Goal: Transaction & Acquisition: Obtain resource

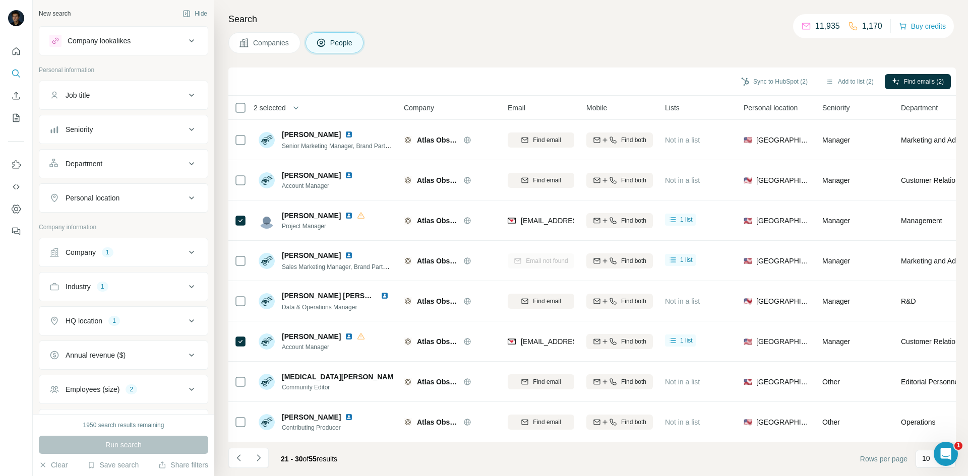
scroll to position [86, 0]
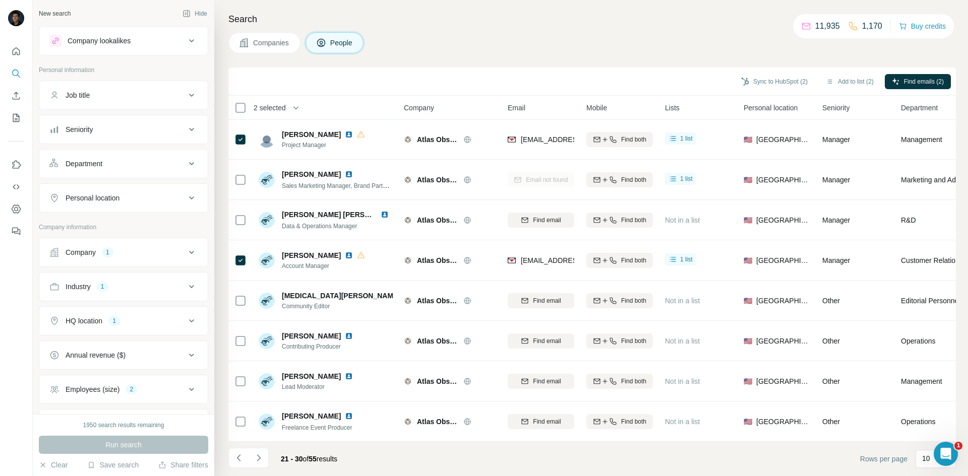
click at [134, 102] on button "Job title" at bounding box center [123, 95] width 168 height 24
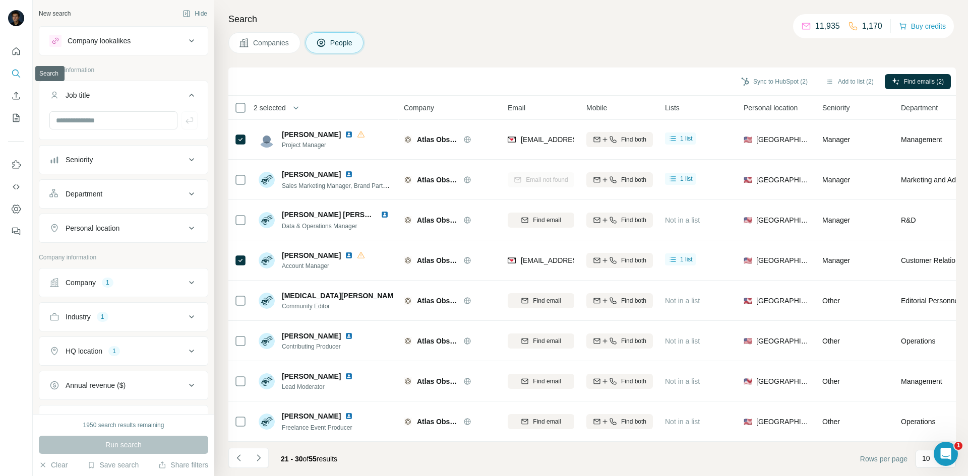
click at [14, 69] on icon "Search" at bounding box center [16, 74] width 10 height 10
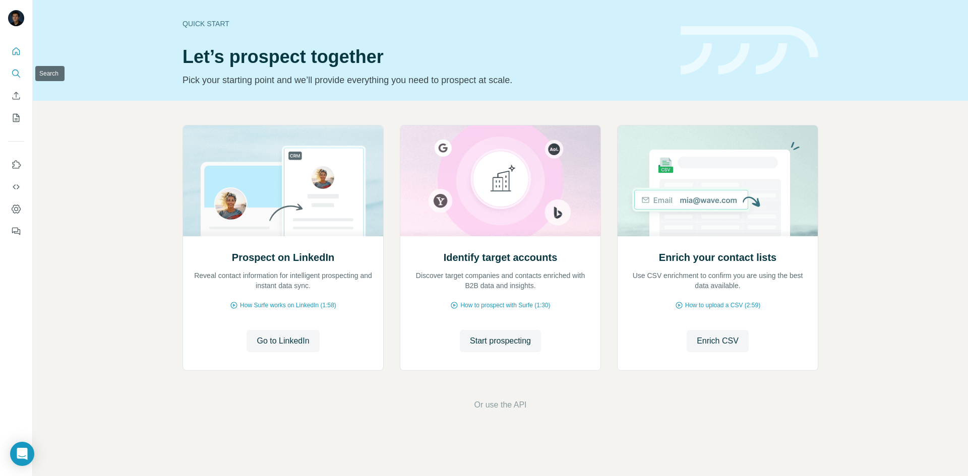
click at [12, 75] on icon "Search" at bounding box center [16, 74] width 10 height 10
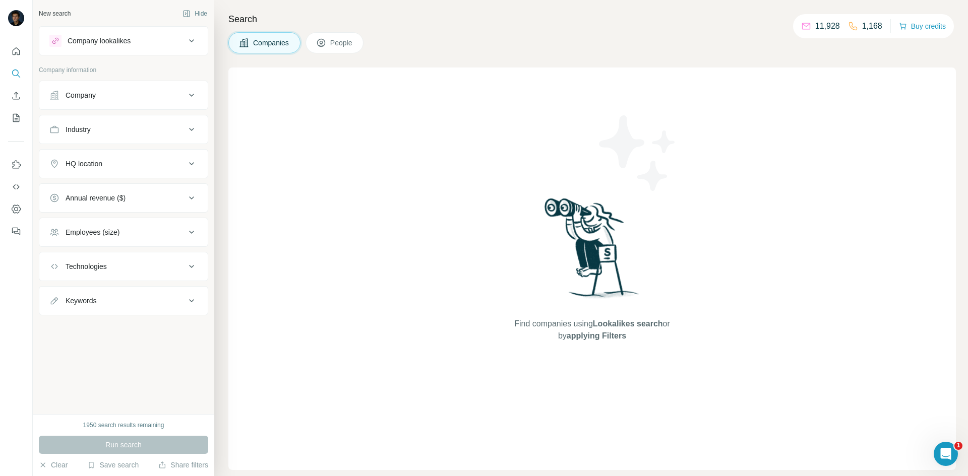
click at [136, 90] on button "Company" at bounding box center [123, 95] width 168 height 24
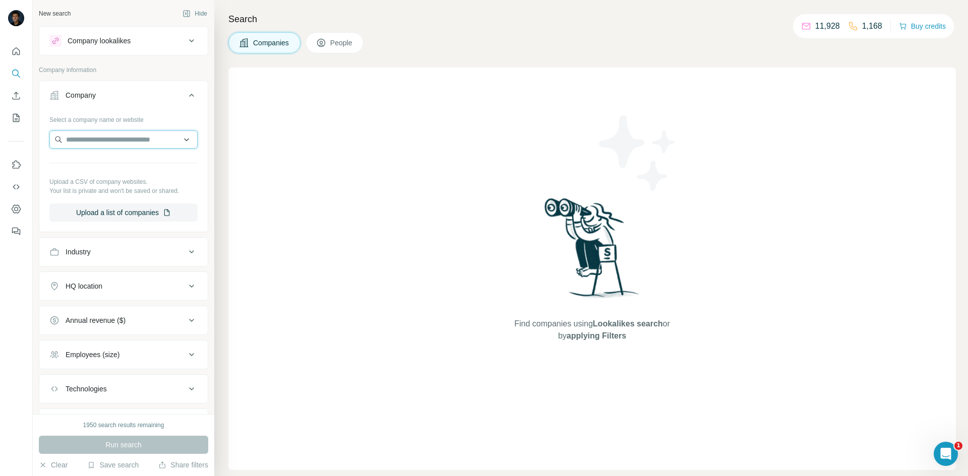
click at [129, 134] on input "text" at bounding box center [123, 140] width 148 height 18
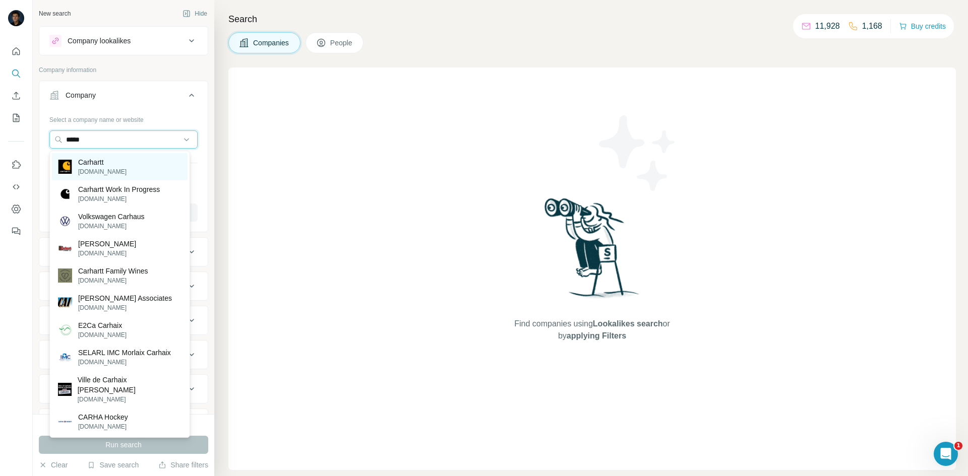
type input "*****"
click at [110, 170] on p "[DOMAIN_NAME]" at bounding box center [102, 171] width 48 height 9
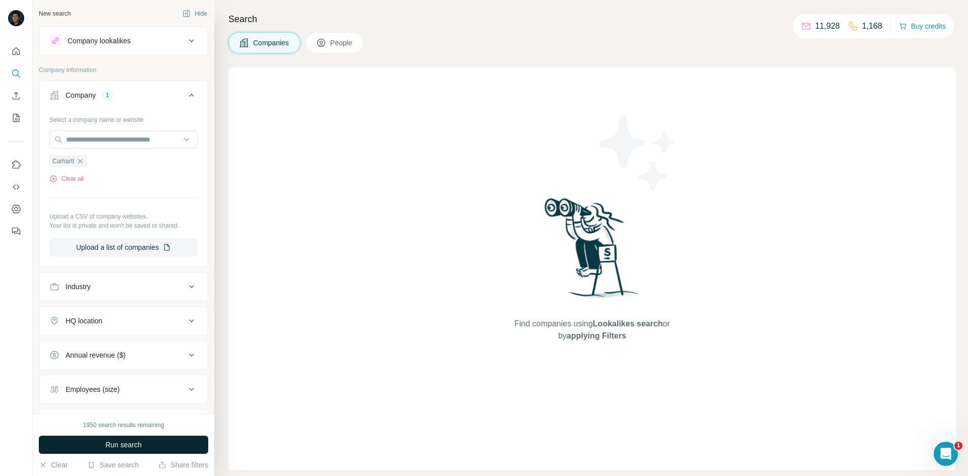
click at [111, 446] on span "Run search" at bounding box center [123, 445] width 36 height 10
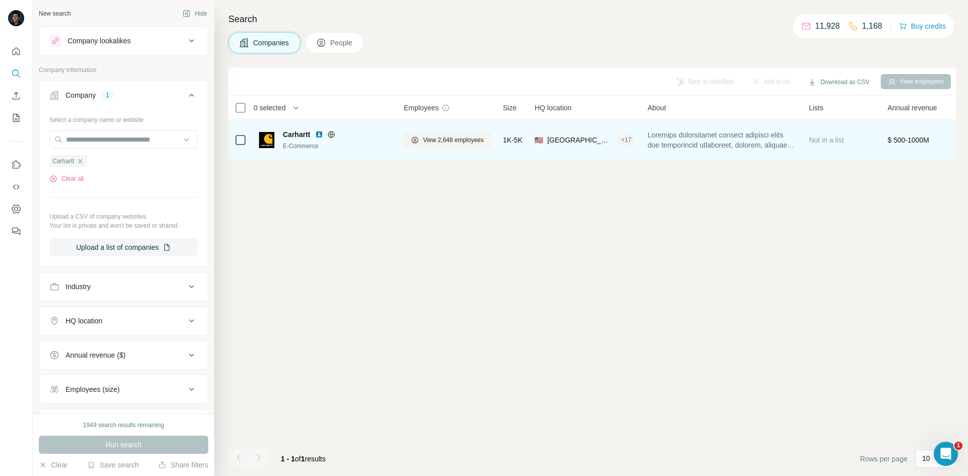
click at [298, 138] on span "Carhartt" at bounding box center [296, 135] width 27 height 10
click at [449, 138] on span "View 2,648 employees" at bounding box center [453, 140] width 61 height 9
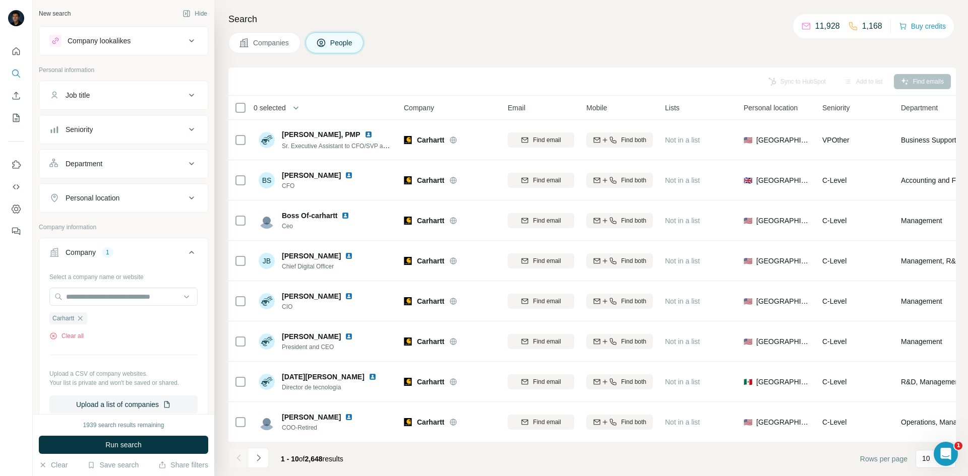
click at [152, 96] on div "Job title" at bounding box center [117, 95] width 136 height 10
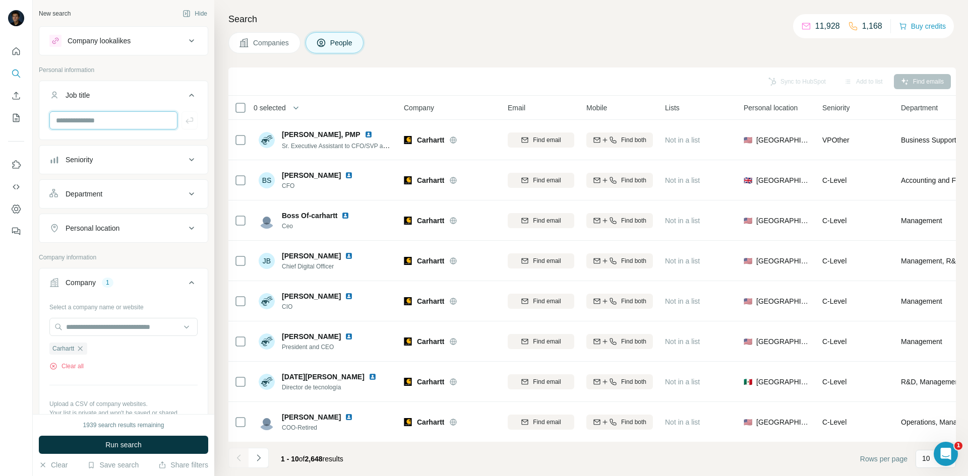
click at [125, 112] on input "text" at bounding box center [113, 120] width 128 height 18
type input "**********"
click at [185, 121] on icon "button" at bounding box center [190, 120] width 10 height 10
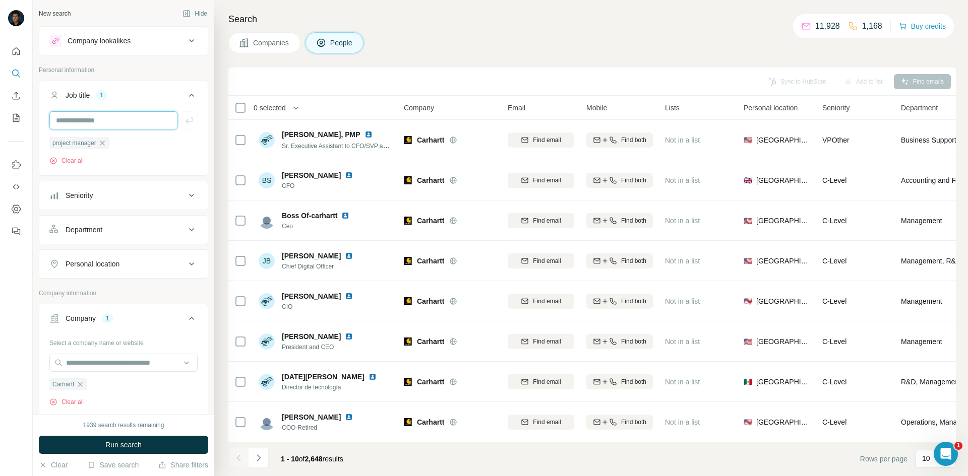
drag, startPoint x: 132, startPoint y: 124, endPoint x: 131, endPoint y: 130, distance: 6.1
click at [132, 124] on input "text" at bounding box center [113, 120] width 128 height 18
click at [127, 115] on input "text" at bounding box center [113, 120] width 128 height 18
type input "**********"
click at [185, 125] on icon "button" at bounding box center [190, 120] width 10 height 10
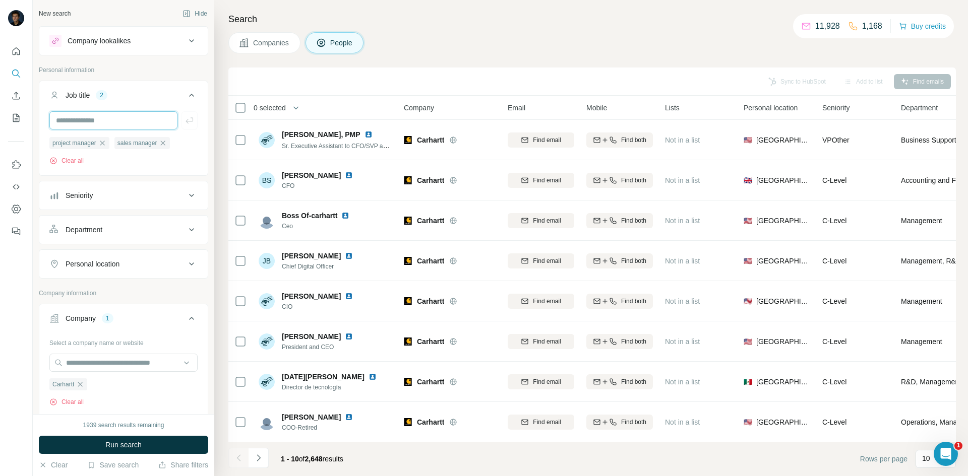
click at [139, 127] on input "text" at bounding box center [113, 120] width 128 height 18
type input "**********"
click at [189, 115] on button "button" at bounding box center [190, 120] width 16 height 18
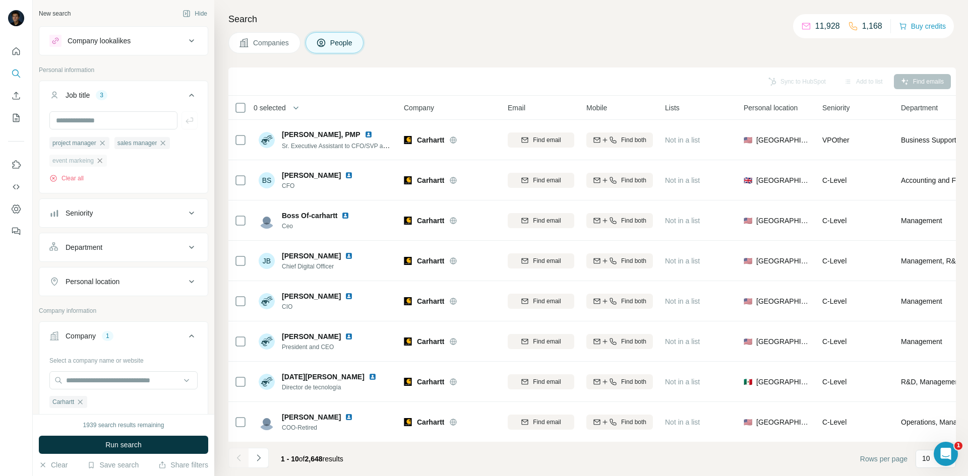
click at [102, 161] on icon "button" at bounding box center [100, 161] width 8 height 8
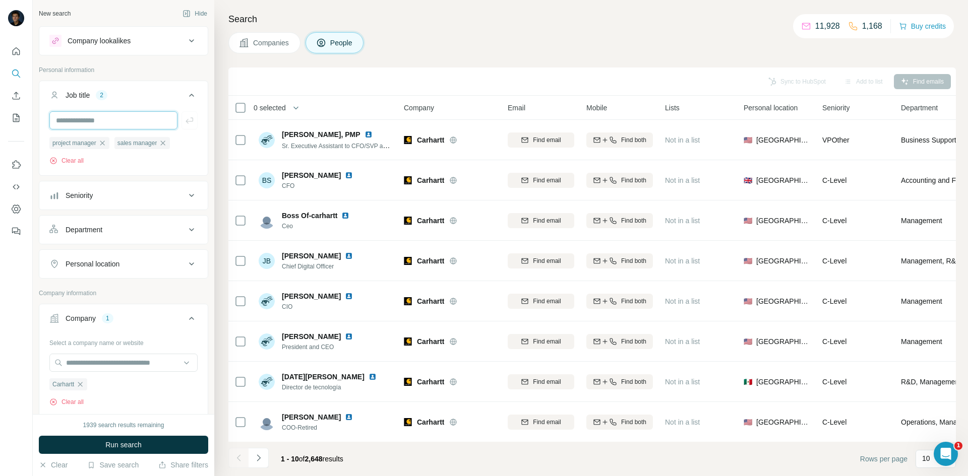
click at [107, 123] on input "text" at bounding box center [113, 120] width 128 height 18
type input "**********"
click at [182, 119] on button "button" at bounding box center [190, 120] width 16 height 18
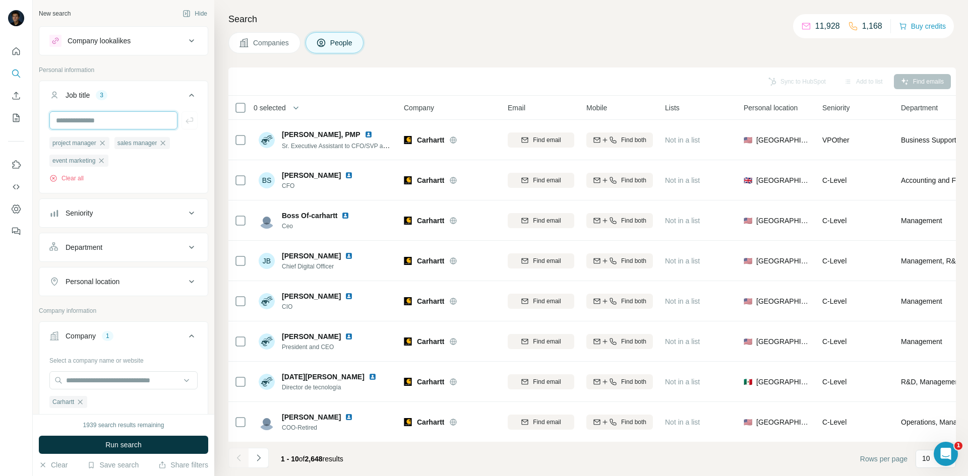
click at [125, 123] on input "text" at bounding box center [113, 120] width 128 height 18
type input "**********"
click at [190, 122] on button "button" at bounding box center [190, 120] width 16 height 18
click at [142, 124] on input "text" at bounding box center [113, 120] width 128 height 18
type input "**********"
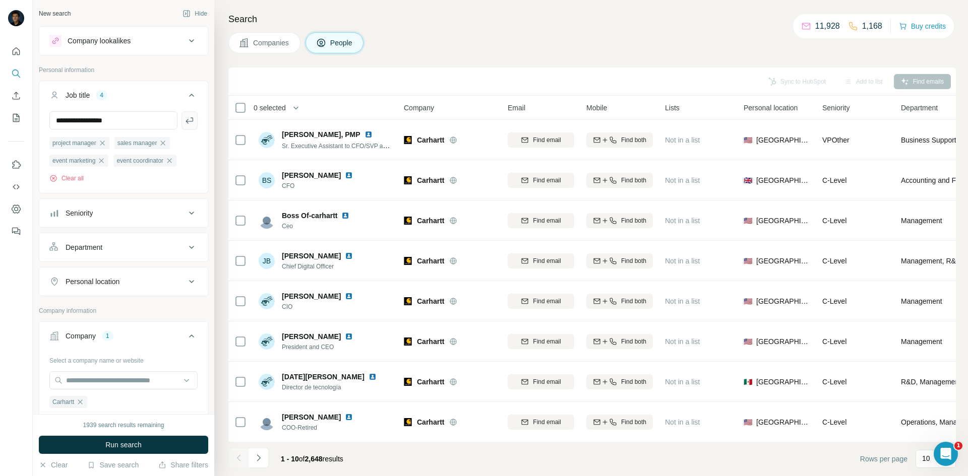
click at [185, 117] on icon "button" at bounding box center [190, 120] width 10 height 10
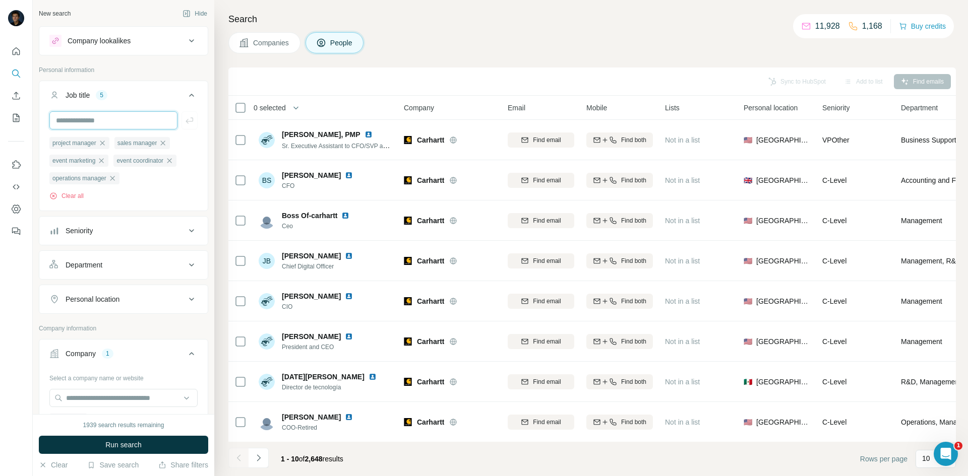
click at [155, 113] on input "text" at bounding box center [113, 120] width 128 height 18
type input "**********"
click at [185, 118] on icon "button" at bounding box center [190, 120] width 10 height 10
click at [133, 445] on span "Run search" at bounding box center [123, 445] width 36 height 10
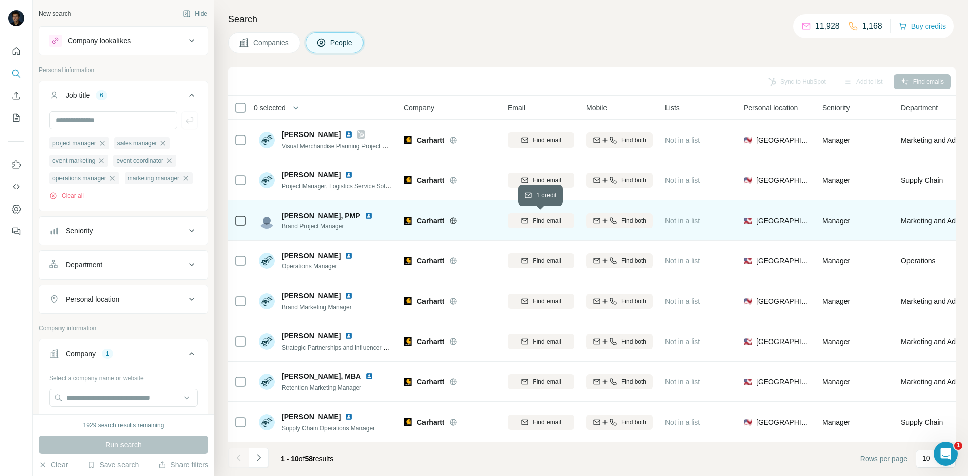
click at [527, 217] on icon "button" at bounding box center [525, 221] width 8 height 8
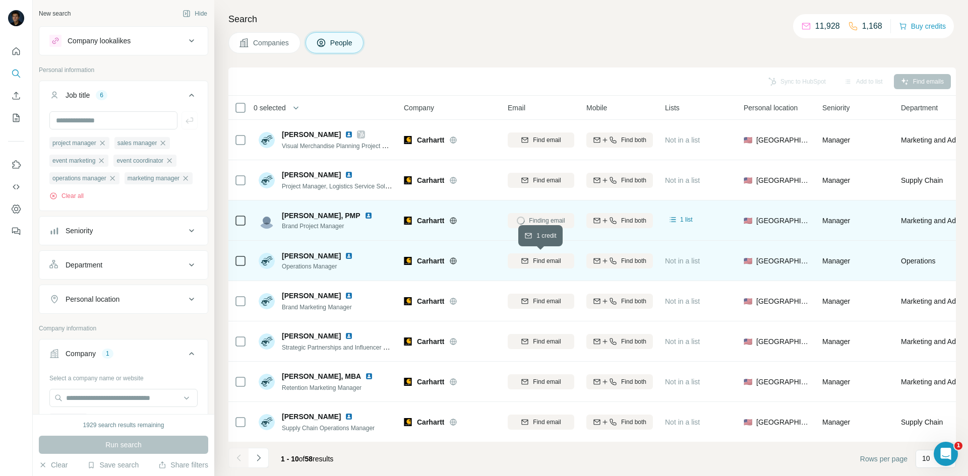
click at [522, 257] on icon "button" at bounding box center [525, 261] width 8 height 8
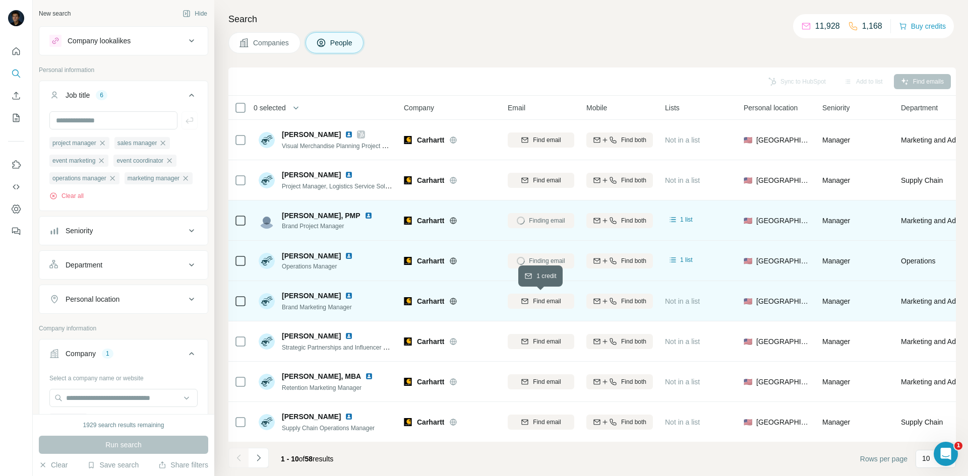
click at [558, 297] on span "Find email" at bounding box center [547, 301] width 28 height 9
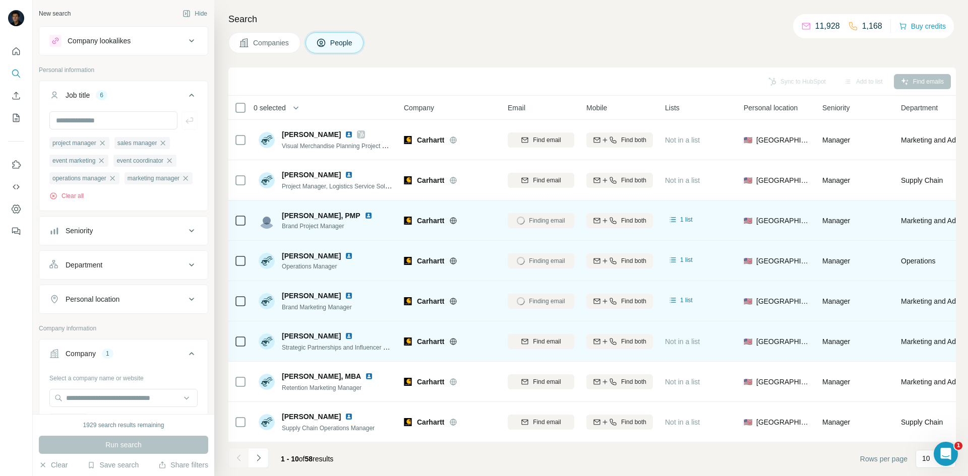
scroll to position [50, 0]
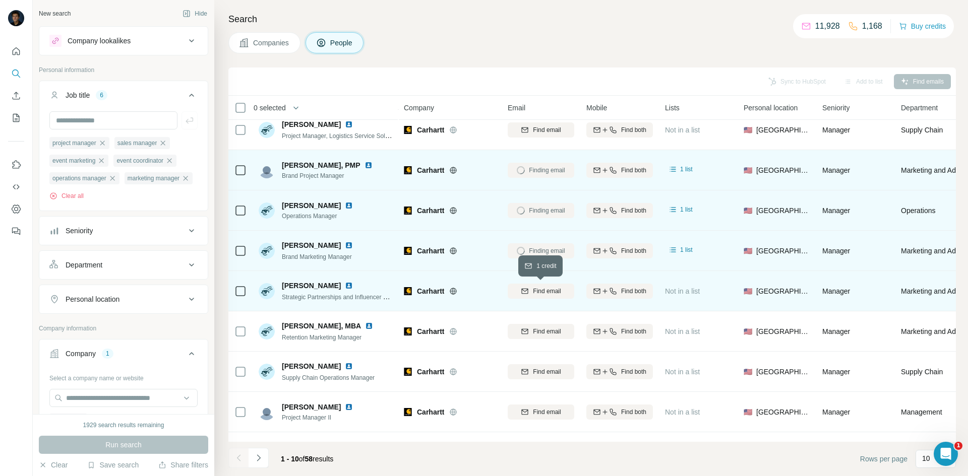
click at [545, 289] on span "Find email" at bounding box center [547, 291] width 28 height 9
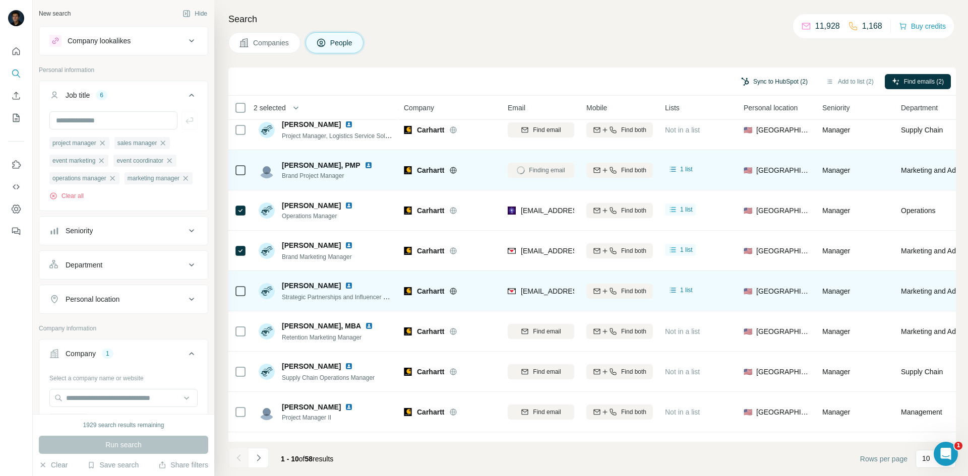
click at [784, 80] on button "Sync to HubSpot (2)" at bounding box center [774, 81] width 81 height 15
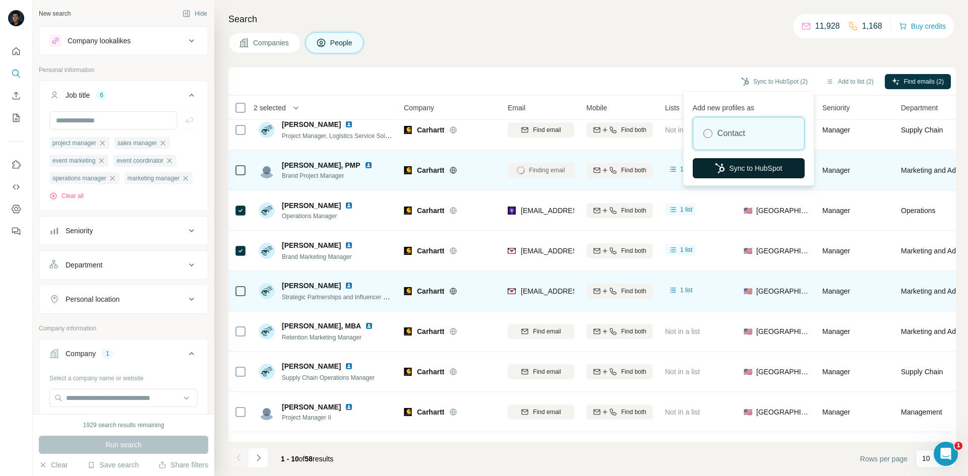
click at [740, 162] on button "Sync to HubSpot" at bounding box center [749, 168] width 112 height 20
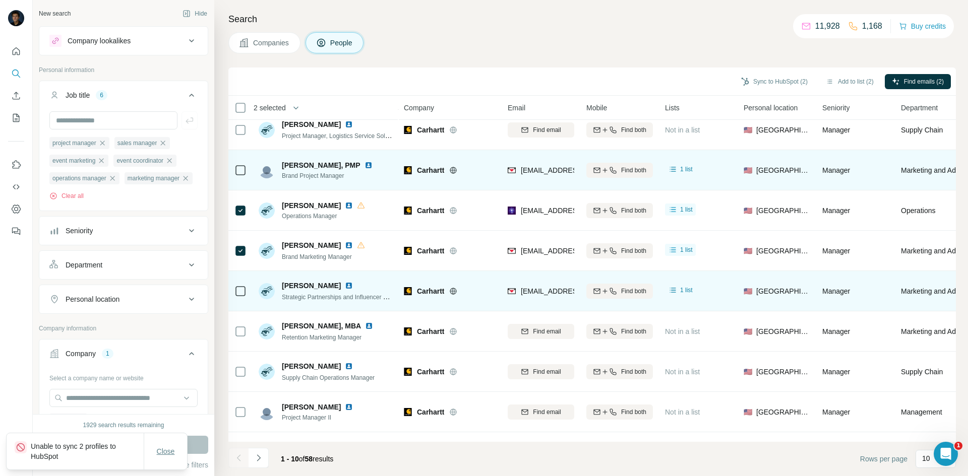
click at [163, 457] on button "Close" at bounding box center [166, 452] width 32 height 18
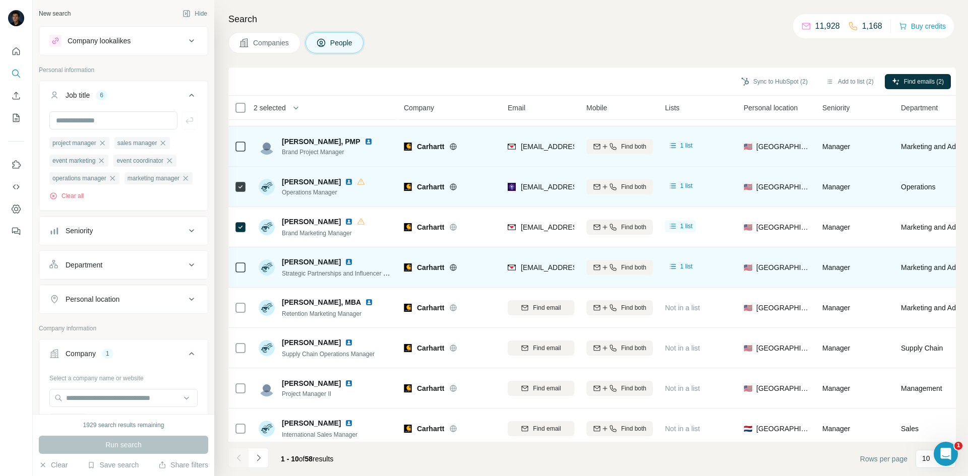
scroll to position [86, 0]
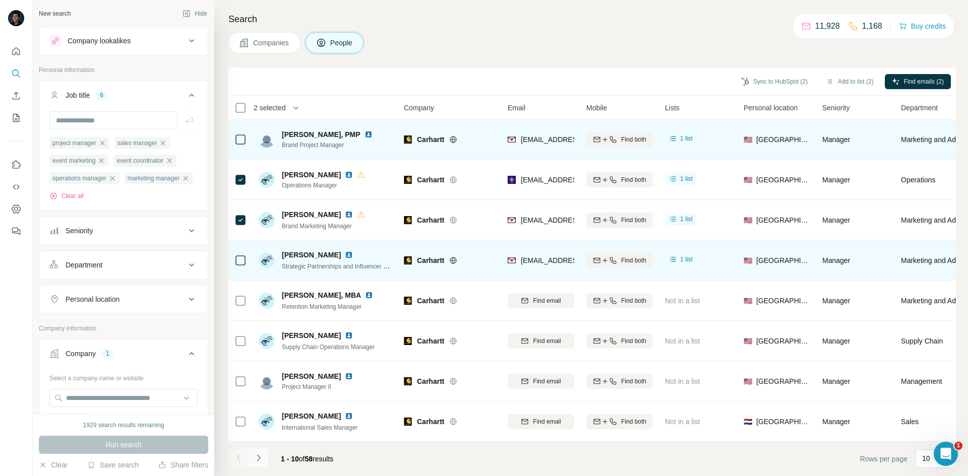
click at [255, 457] on icon "Navigate to next page" at bounding box center [259, 458] width 10 height 10
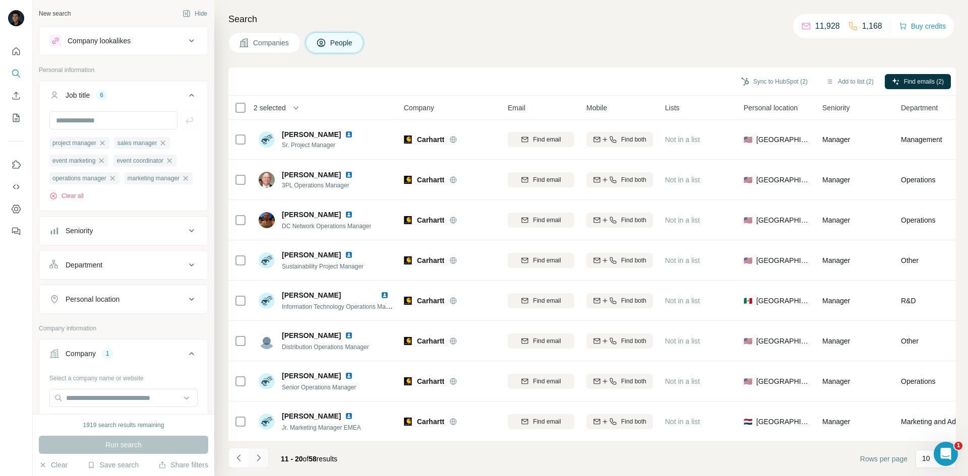
click at [260, 463] on icon "Navigate to next page" at bounding box center [259, 458] width 10 height 10
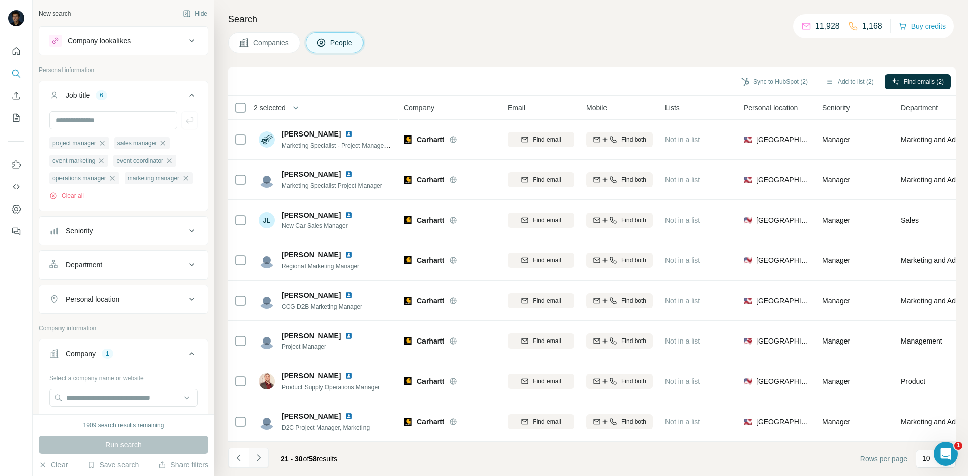
click at [262, 459] on icon "Navigate to next page" at bounding box center [259, 458] width 10 height 10
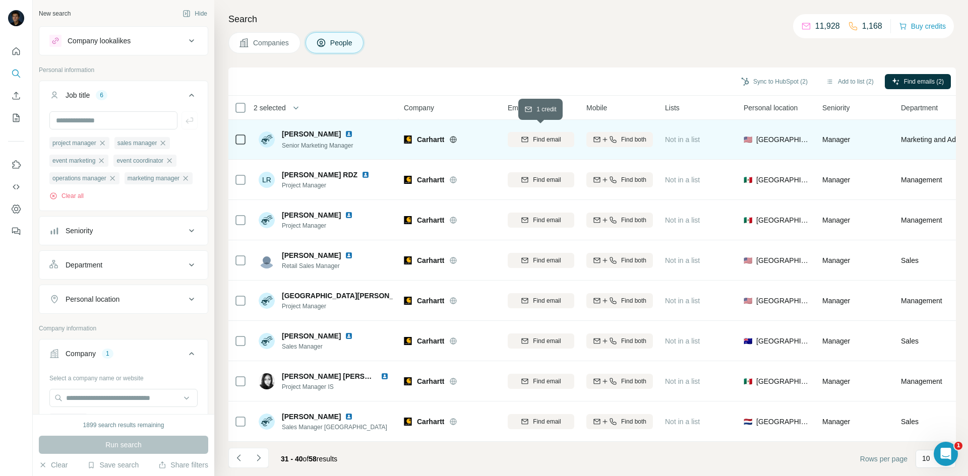
click at [533, 135] on span "Find email" at bounding box center [547, 139] width 28 height 9
click at [186, 94] on icon at bounding box center [192, 95] width 12 height 12
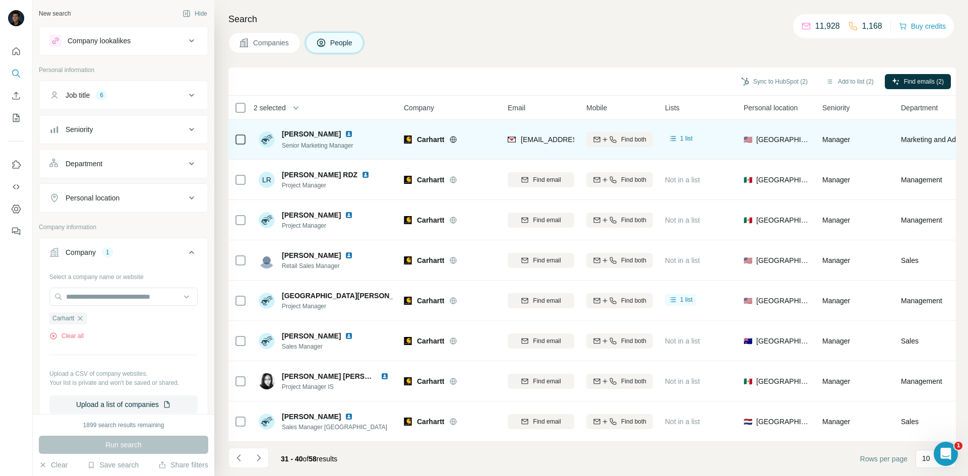
click at [139, 252] on div "Company 1" at bounding box center [117, 253] width 136 height 10
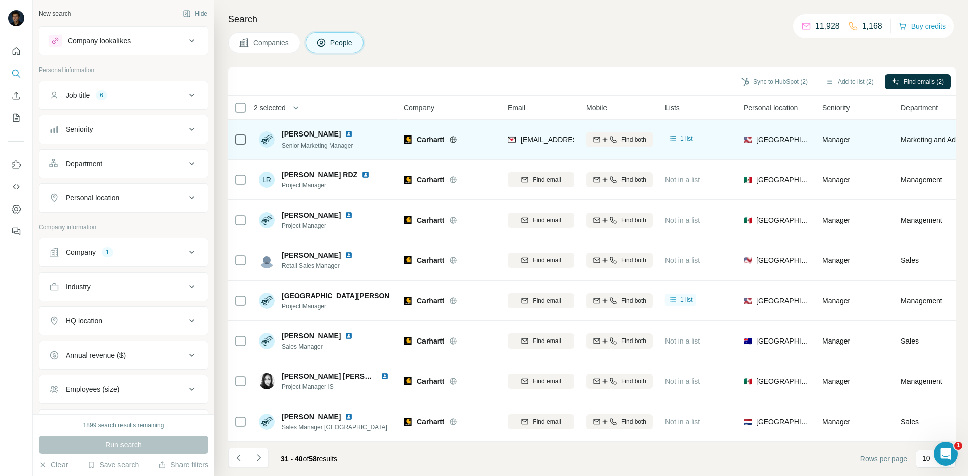
click at [138, 257] on div "Company 1" at bounding box center [117, 253] width 136 height 10
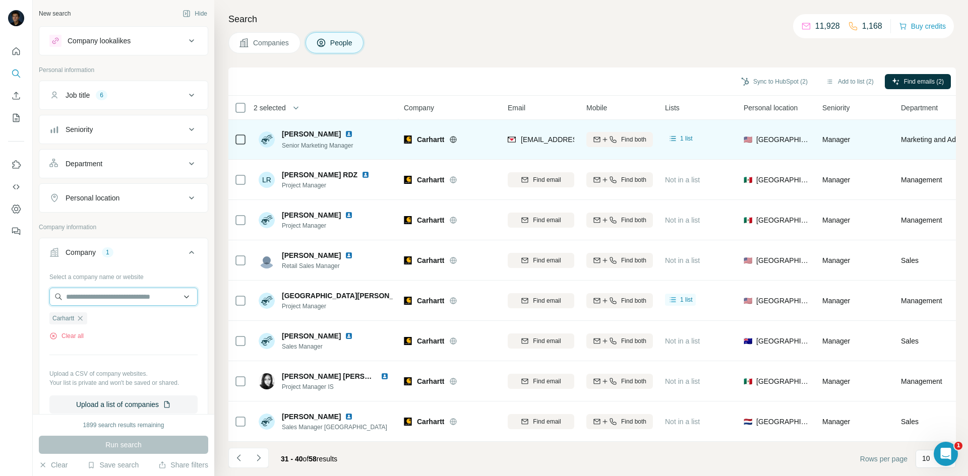
click at [118, 296] on input "text" at bounding box center [123, 297] width 148 height 18
type input "**********"
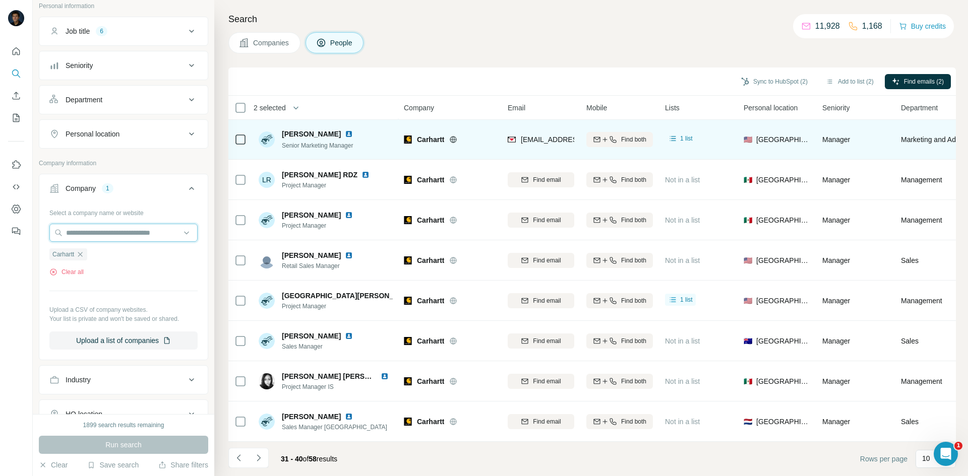
scroll to position [0, 0]
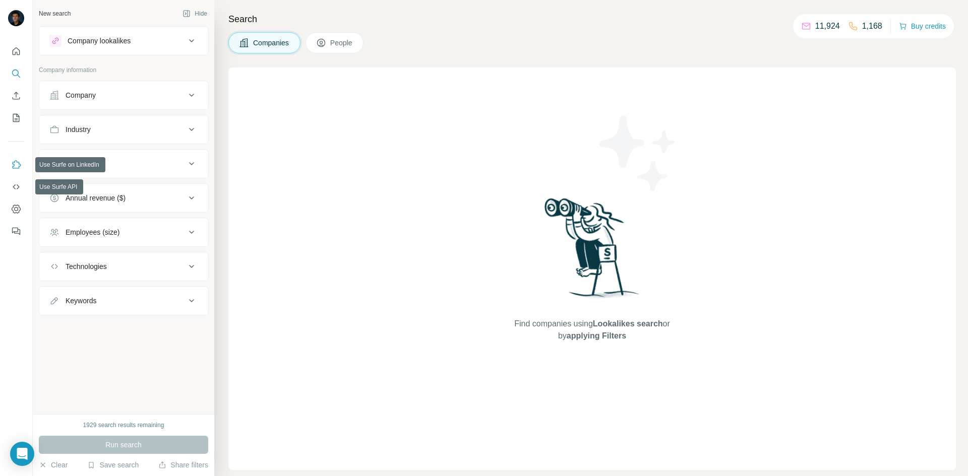
click at [12, 164] on icon "Use Surfe on LinkedIn" at bounding box center [16, 165] width 10 height 10
click at [13, 165] on icon "Use Surfe on LinkedIn" at bounding box center [16, 165] width 10 height 10
